Goal: Find specific page/section: Find specific page/section

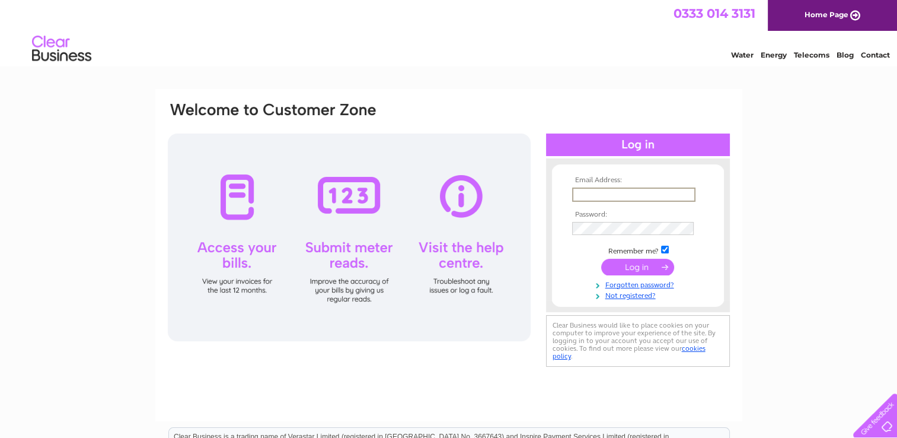
click at [607, 192] on input "text" at bounding box center [633, 194] width 123 height 14
type input "kexwith@outlook.com"
click at [633, 263] on input "submit" at bounding box center [637, 265] width 73 height 17
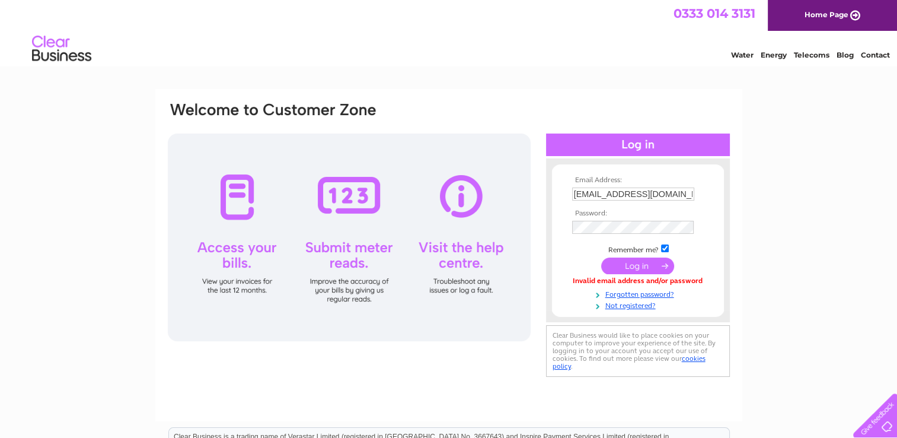
click at [665, 246] on input "checkbox" at bounding box center [665, 248] width 8 height 8
checkbox input "false"
click at [637, 265] on input "submit" at bounding box center [637, 265] width 73 height 17
click at [630, 263] on input "submit" at bounding box center [637, 265] width 73 height 17
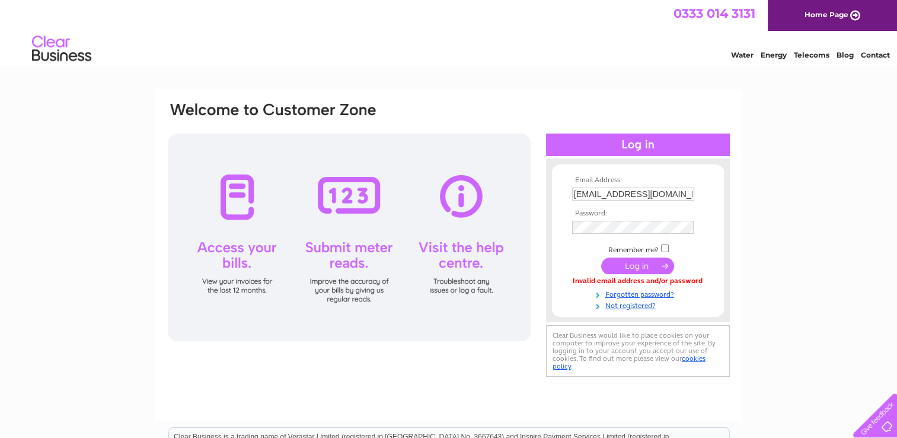
click at [630, 263] on input "submit" at bounding box center [637, 265] width 73 height 17
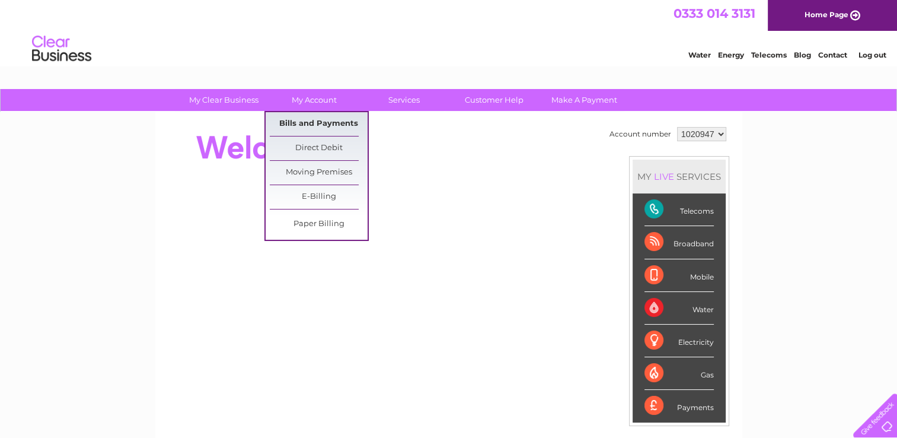
click at [302, 127] on link "Bills and Payments" at bounding box center [319, 124] width 98 height 24
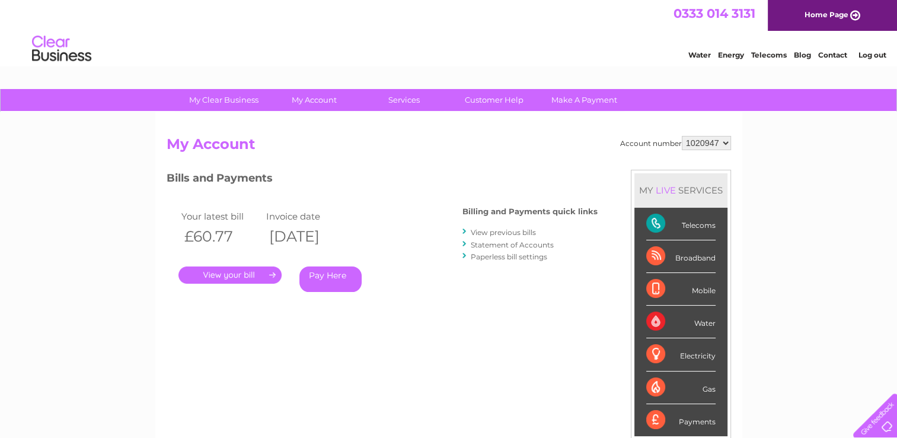
click at [242, 275] on link "." at bounding box center [230, 274] width 103 height 17
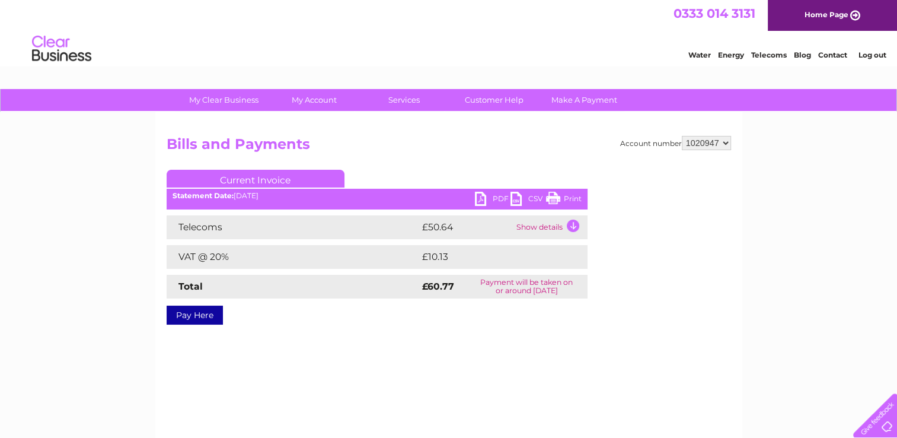
click at [550, 200] on link "Print" at bounding box center [564, 200] width 36 height 17
